Goal: Navigation & Orientation: Find specific page/section

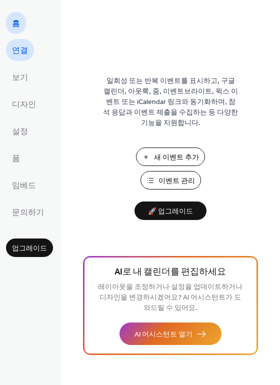
click at [21, 52] on span "연결" at bounding box center [20, 51] width 16 height 16
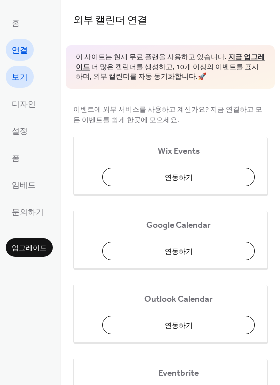
click at [16, 73] on span "보기" at bounding box center [20, 78] width 16 height 16
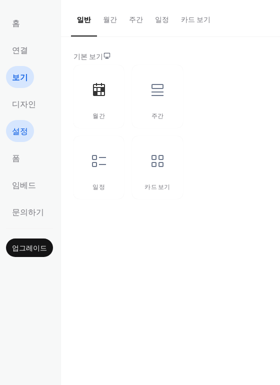
click at [16, 134] on span "설정" at bounding box center [20, 132] width 16 height 16
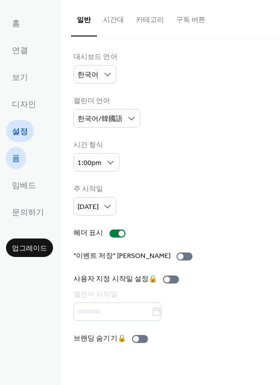
click at [16, 162] on span "폼" at bounding box center [16, 159] width 8 height 16
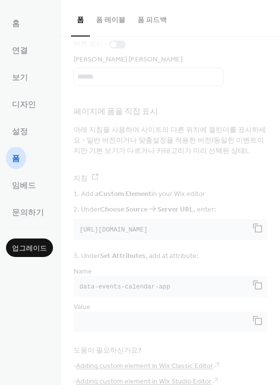
scroll to position [117, 0]
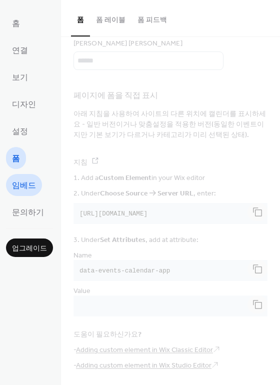
click at [12, 182] on span "임베드" at bounding box center [24, 186] width 24 height 16
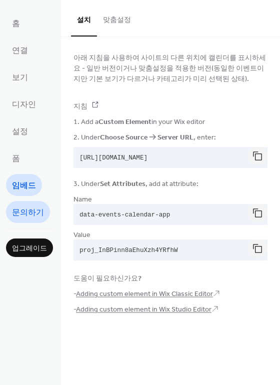
click at [13, 211] on span "문의하기" at bounding box center [28, 213] width 32 height 16
